Goal: Information Seeking & Learning: Learn about a topic

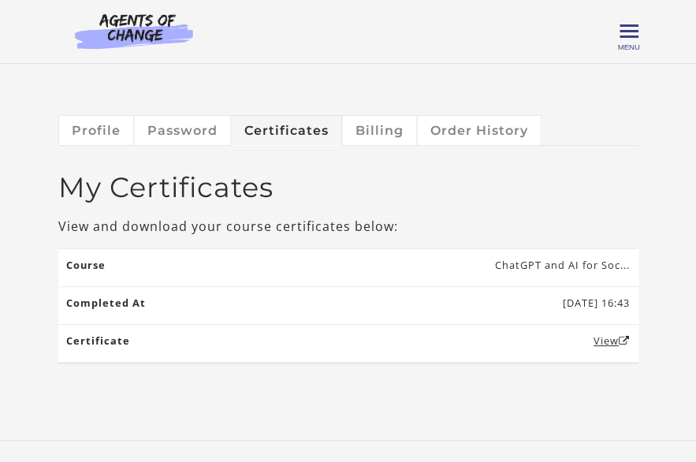
click at [615, 30] on div "Greer C My Account Support Sign Out Toggle menu Menu My Dashboard My Account Su…" at bounding box center [348, 32] width 580 height 38
click at [632, 35] on span "Toggle menu" at bounding box center [629, 31] width 19 height 19
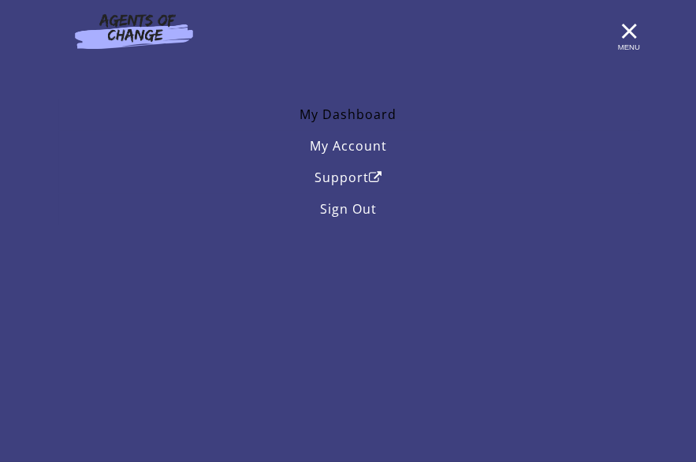
click at [350, 102] on link "My Dashboard" at bounding box center [348, 115] width 580 height 32
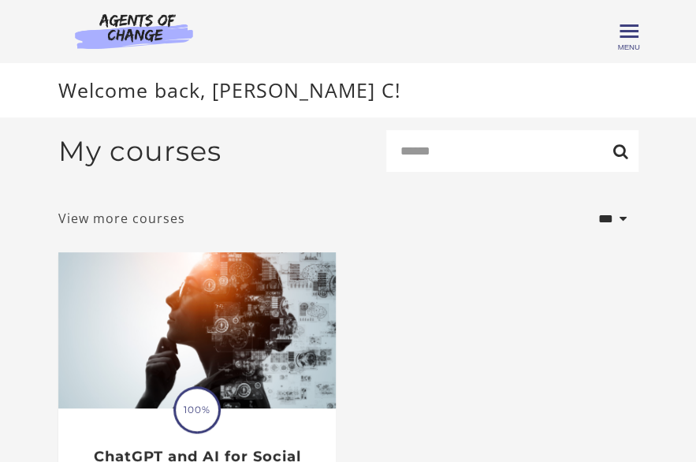
click at [152, 225] on link "View more courses" at bounding box center [121, 218] width 127 height 19
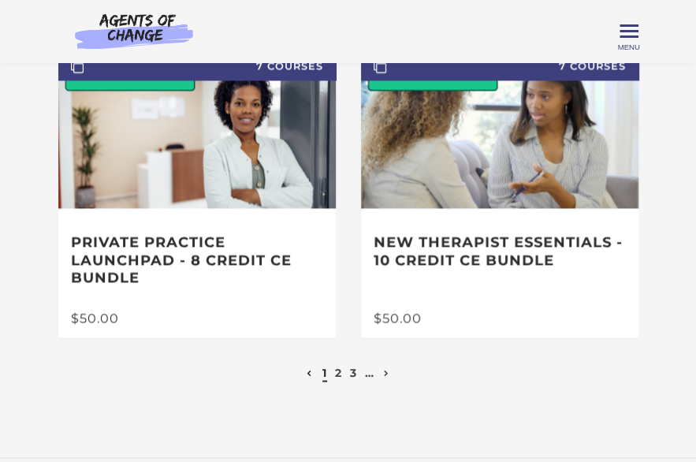
scroll to position [929, 0]
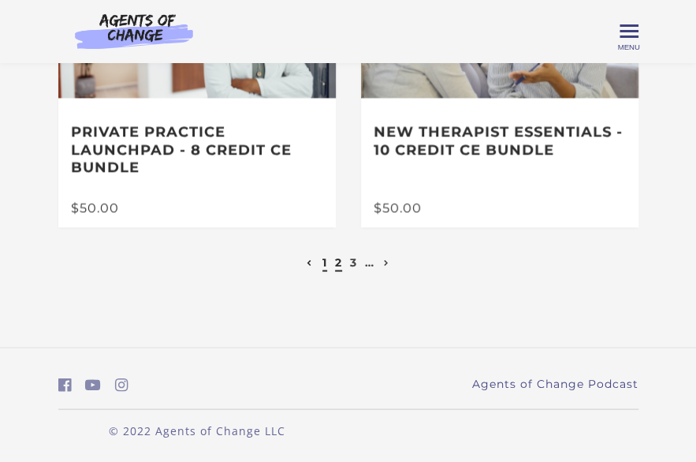
click at [337, 263] on link "2" at bounding box center [338, 262] width 7 height 14
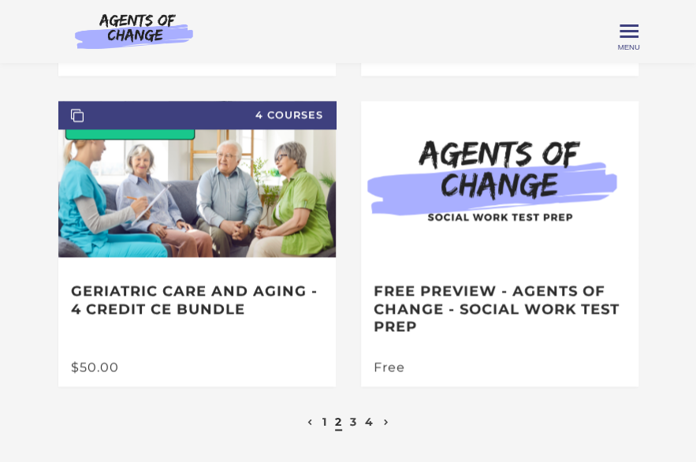
scroll to position [733, 0]
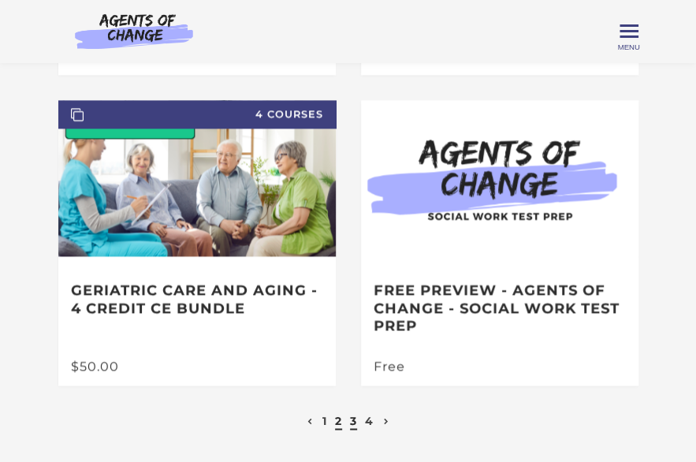
click at [352, 419] on link "3" at bounding box center [353, 420] width 7 height 14
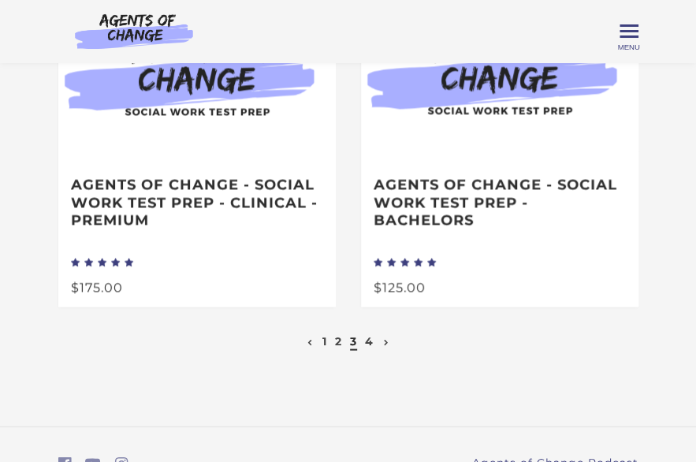
scroll to position [884, 0]
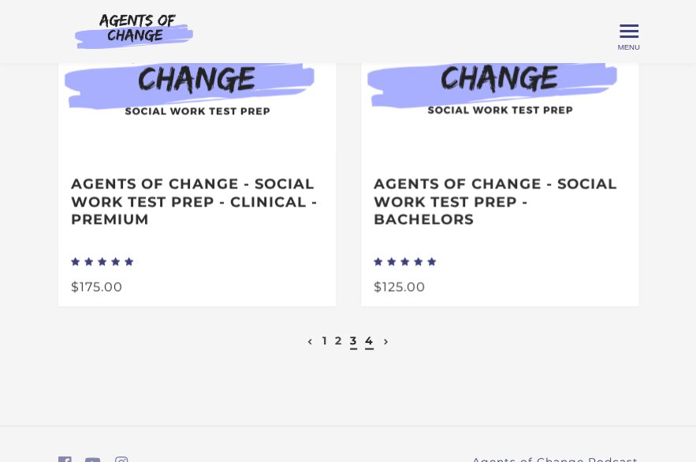
click at [370, 346] on link "4" at bounding box center [369, 340] width 9 height 14
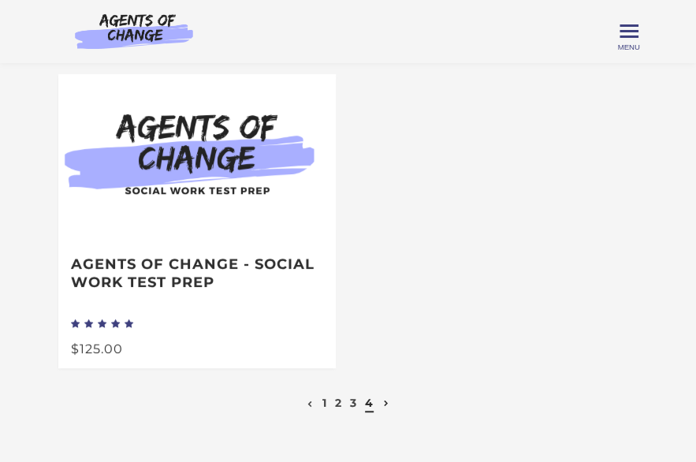
scroll to position [224, 0]
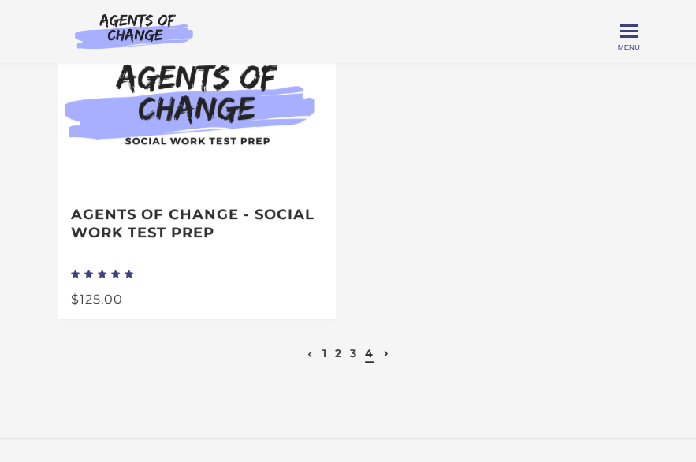
click at [385, 357] on icon at bounding box center [387, 354] width 6 height 6
